Goal: Information Seeking & Learning: Understand process/instructions

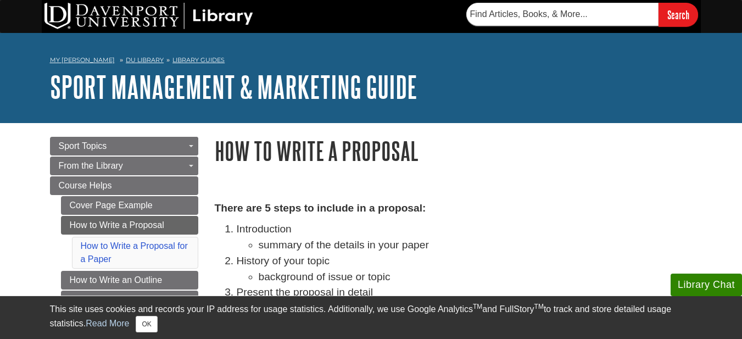
click at [602, 76] on h1 "Sport Management & Marketing Guide" at bounding box center [371, 86] width 642 height 33
